Goal: Use online tool/utility

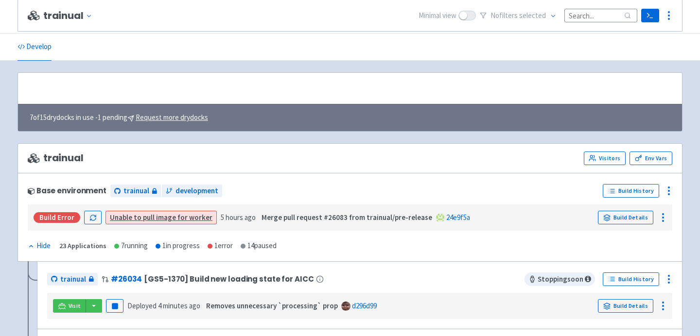
scroll to position [145, 0]
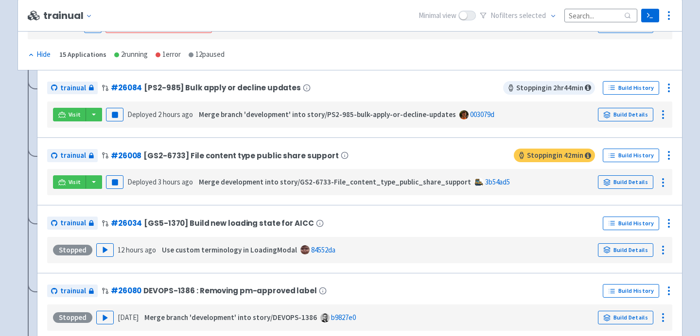
scroll to position [231, 0]
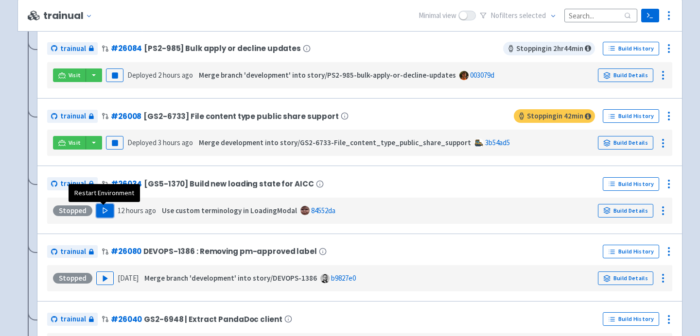
click at [104, 212] on polygon "button" at bounding box center [105, 210] width 4 height 5
